Goal: Task Accomplishment & Management: Complete application form

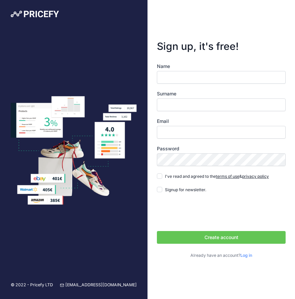
click at [164, 86] on div "Name Surname Email Password Log in" at bounding box center [221, 161] width 129 height 196
click at [165, 81] on input "Name" at bounding box center [221, 77] width 129 height 13
type input "Callum"
type input "Deighton"
click at [190, 134] on input "Email" at bounding box center [221, 132] width 129 height 13
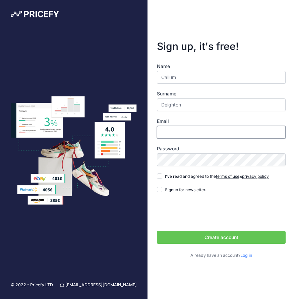
type input "[EMAIL_ADDRESS][DOMAIN_NAME]"
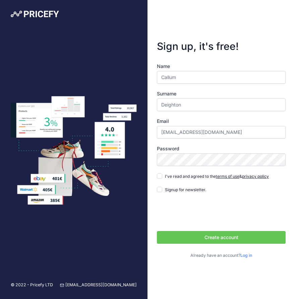
click at [165, 173] on label "I've read and agreed to the terms of use & privacy policy" at bounding box center [217, 176] width 104 height 7
click at [162, 173] on input "I've read and agreed to the terms of use & privacy policy" at bounding box center [159, 175] width 5 height 5
checkbox input "true"
click at [177, 239] on button "Create account" at bounding box center [221, 237] width 129 height 13
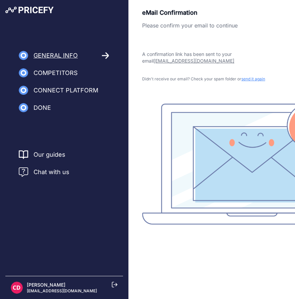
click at [205, 90] on div "eMail Confirmation Please confirm your email to continue A confirmation link ha…" at bounding box center [211, 116] width 139 height 217
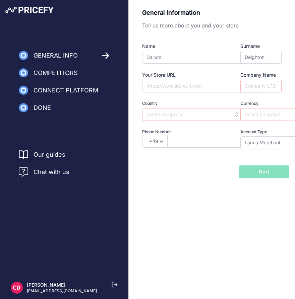
click at [180, 65] on div "Name [GEOGRAPHIC_DATA] Surname [GEOGRAPHIC_DATA] Your Store URL Company Name Co…" at bounding box center [211, 96] width 139 height 106
click at [208, 93] on div "Name [GEOGRAPHIC_DATA] Surname [GEOGRAPHIC_DATA] Your Store URL Company Name Co…" at bounding box center [211, 96] width 139 height 106
click at [205, 87] on input "Your Store URL" at bounding box center [192, 86] width 100 height 13
paste input "[URL][DOMAIN_NAME]"
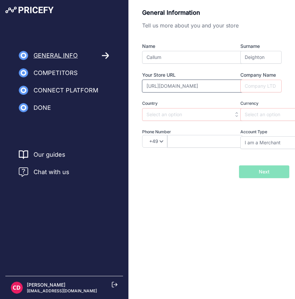
type input "[URL][DOMAIN_NAME]"
click at [180, 96] on div "Name [GEOGRAPHIC_DATA] Surname [GEOGRAPHIC_DATA] Your Store URL [URL][DOMAIN_NA…" at bounding box center [211, 96] width 139 height 106
click at [249, 94] on div "Name [GEOGRAPHIC_DATA] Surname [GEOGRAPHIC_DATA] Your Store URL [URL][DOMAIN_NA…" at bounding box center [211, 96] width 139 height 106
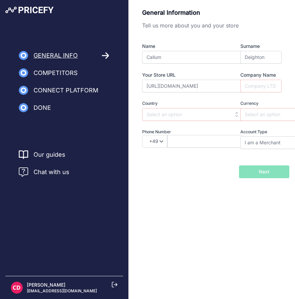
click at [249, 94] on div "Name [GEOGRAPHIC_DATA] Surname [GEOGRAPHIC_DATA] Your Store URL [URL][DOMAIN_NA…" at bounding box center [211, 96] width 139 height 106
click at [249, 91] on input "Company Name" at bounding box center [260, 86] width 41 height 13
type input "[DEMOGRAPHIC_DATA]"
click at [202, 112] on input "text" at bounding box center [192, 114] width 100 height 13
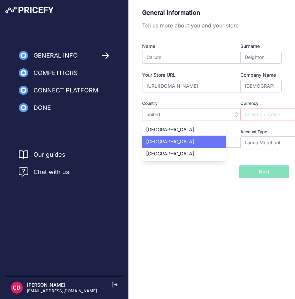
click at [207, 139] on div "[GEOGRAPHIC_DATA]" at bounding box center [184, 142] width 84 height 12
type input "[GEOGRAPHIC_DATA]"
type input "GBP"
select select "44"
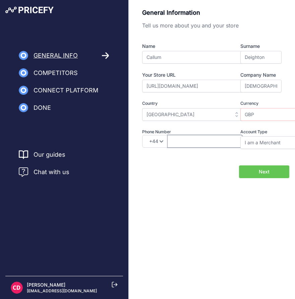
click at [181, 143] on input "text" at bounding box center [204, 141] width 75 height 13
type input "7402705815"
click at [257, 130] on label "Account Type" at bounding box center [260, 132] width 41 height 6
click at [257, 168] on button "Next" at bounding box center [264, 171] width 50 height 13
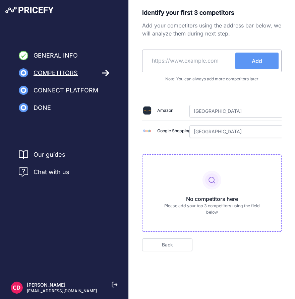
click at [178, 53] on input "text" at bounding box center [190, 61] width 90 height 16
paste input "https://distinctivechesterfields.com/fr/produit/canape-chesterfield-london/"
type input "https://distinctivechesterfields.com/fr/produit/canape-chesterfield-london/"
click at [250, 59] on button "Add" at bounding box center [256, 61] width 43 height 17
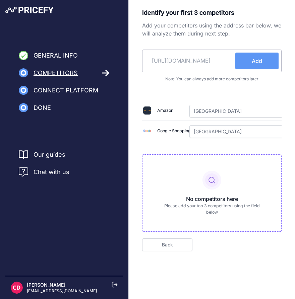
scroll to position [0, 0]
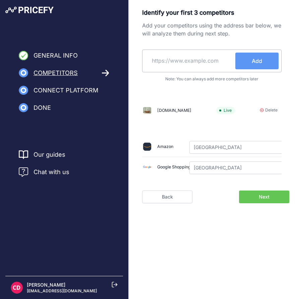
click at [165, 74] on div "Identify your first 3 competitors Add your competitors using the address bar be…" at bounding box center [211, 94] width 139 height 172
click at [167, 62] on input "text" at bounding box center [190, 61] width 90 height 16
paste input "https://fleminghowland.com/"
type input "https://fleminghowland.com/"
click at [251, 63] on span "Add" at bounding box center [256, 61] width 10 height 8
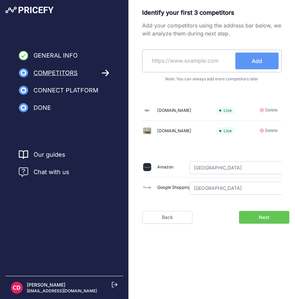
click at [173, 58] on input "text" at bounding box center [190, 61] width 90 height 16
paste input "https://www.chesterfieldsdirect.co.uk/?gad_source=1&gad_campaignid=21846140552&…"
type input "https://www.chesterfieldsdirect.co.uk/?gad_source=1&gad_campaignid=21846140552&…"
click at [259, 71] on div "https://www.chesterfieldsdirect.co.uk/?gad_source=1&gad_campaignid=21846140552&…" at bounding box center [211, 61] width 139 height 23
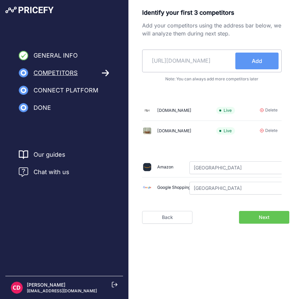
scroll to position [0, 0]
click at [260, 64] on span "Add" at bounding box center [256, 61] width 10 height 8
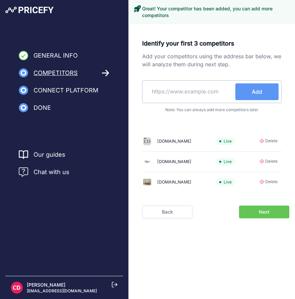
click at [262, 207] on button "Next" at bounding box center [264, 212] width 50 height 13
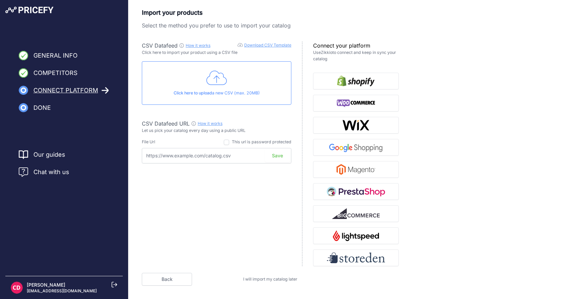
click at [145, 52] on p "Click here to import your product using a CSV file" at bounding box center [217, 53] width 150 height 6
click at [148, 21] on p "Select the method you prefer to use to import your catalog" at bounding box center [270, 25] width 257 height 8
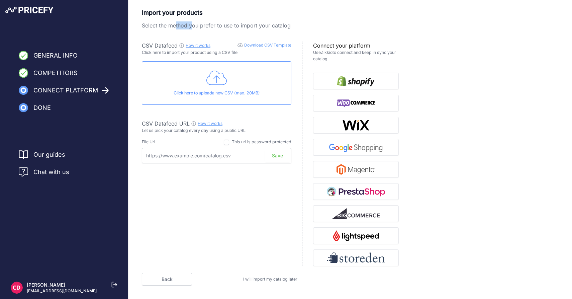
click at [148, 21] on p "Select the method you prefer to use to import your catalog" at bounding box center [270, 25] width 257 height 8
click at [149, 15] on p "Import your products" at bounding box center [270, 12] width 257 height 9
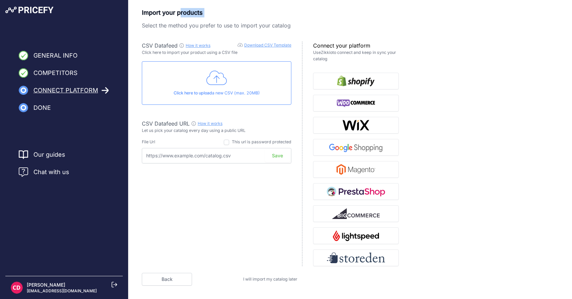
click at [149, 31] on div "Import your products Select the method you prefer to use to import your catalog…" at bounding box center [270, 137] width 257 height 258
click at [149, 17] on p "Import your products" at bounding box center [270, 12] width 257 height 9
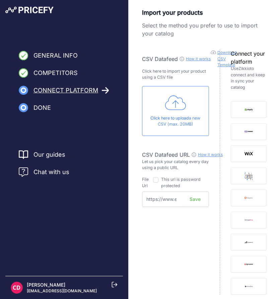
click at [162, 103] on div "Click here to upload a new CSV (max. 20MB)" at bounding box center [175, 111] width 67 height 50
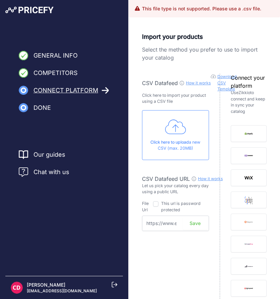
click at [173, 124] on icon at bounding box center [175, 126] width 21 height 17
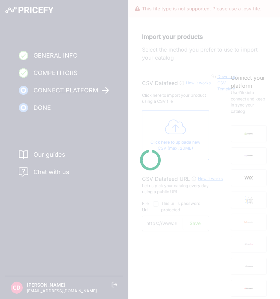
type input "https://csv.pricefy.io/merchant/manual_csv/10175/2025_09_17_14_54_MANUAL_CSV_10…"
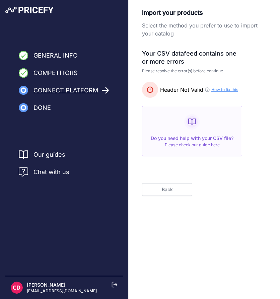
click at [222, 91] on link "How to fix this" at bounding box center [224, 89] width 27 height 5
click at [160, 188] on button "Back" at bounding box center [167, 189] width 50 height 13
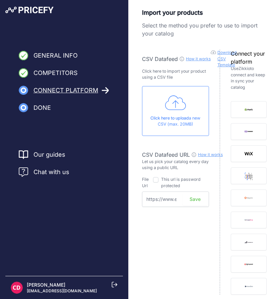
click at [194, 107] on div "Click here to upload a new CSV (max. 20MB)" at bounding box center [175, 111] width 67 height 50
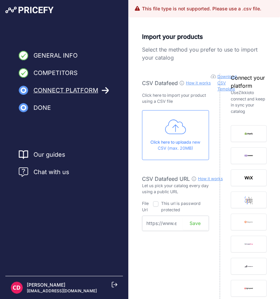
click at [177, 136] on div "Click here to upload a new CSV (max. 20MB)" at bounding box center [175, 135] width 67 height 50
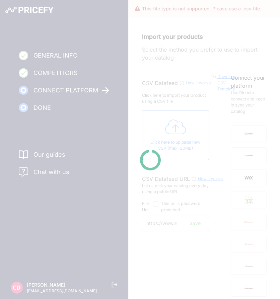
type input "https://csv.pricefy.io/merchant/manual_csv/10175/2025_09_17_14_31_MANUAL_CSV_10…"
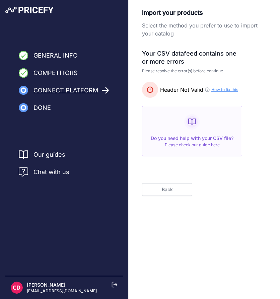
click at [189, 61] on h3 "Your CSV datafeed contains one or more errors" at bounding box center [192, 58] width 100 height 16
click at [215, 91] on link "How to fix this" at bounding box center [224, 89] width 27 height 5
click at [190, 122] on rect at bounding box center [191, 121] width 13 height 13
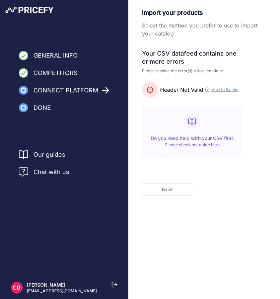
click at [193, 150] on div "Do you need help with your CSV file? Please check our guide here" at bounding box center [192, 131] width 100 height 51
click at [193, 147] on link "Please check our guide here" at bounding box center [192, 144] width 55 height 5
